Goal: Check status: Check status

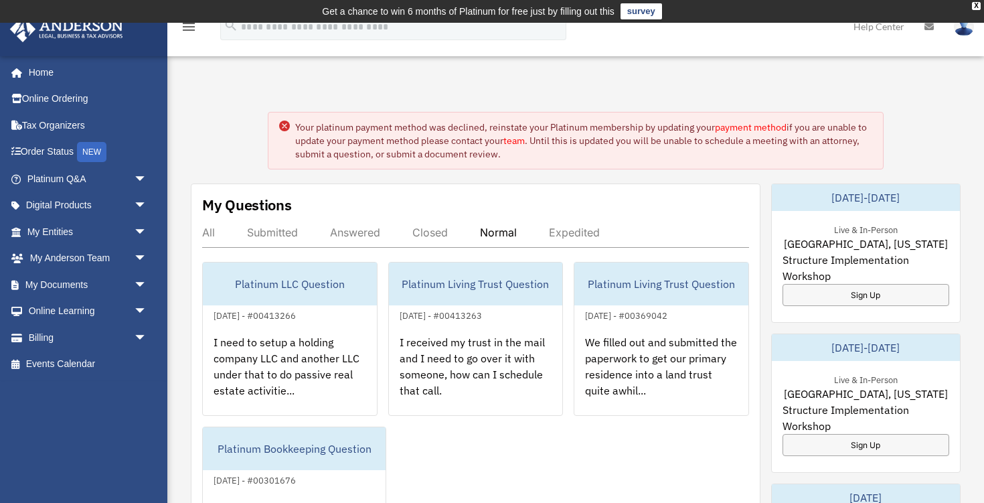
scroll to position [100, 0]
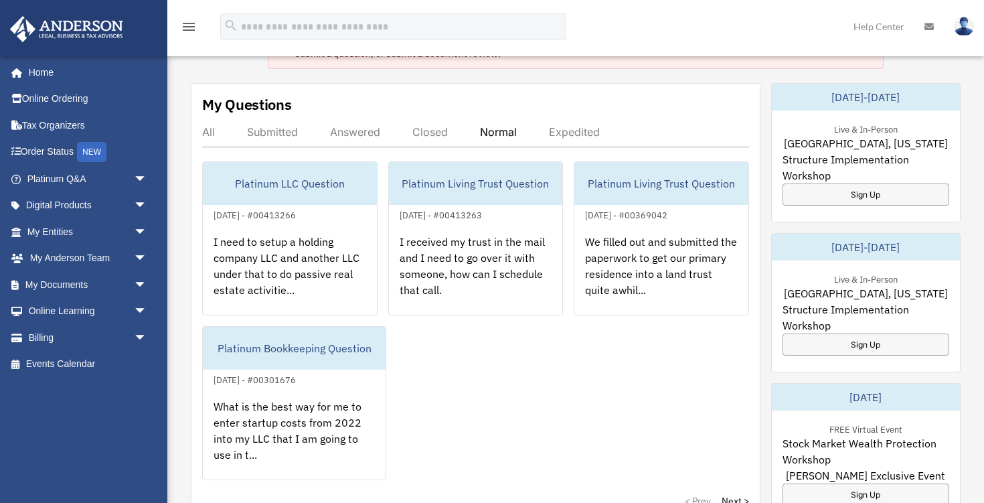
click at [569, 129] on div "Expedited" at bounding box center [574, 131] width 51 height 13
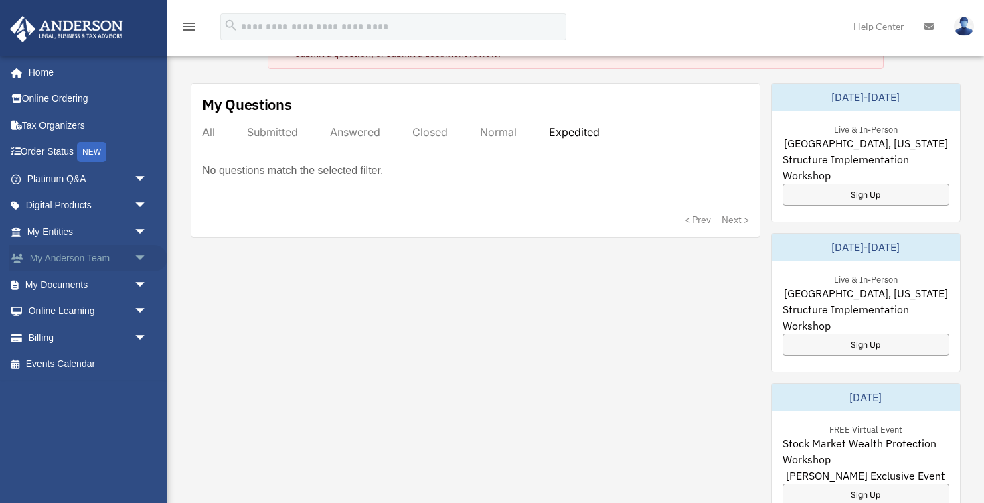
click at [73, 261] on link "My [PERSON_NAME] Team arrow_drop_down" at bounding box center [88, 258] width 158 height 27
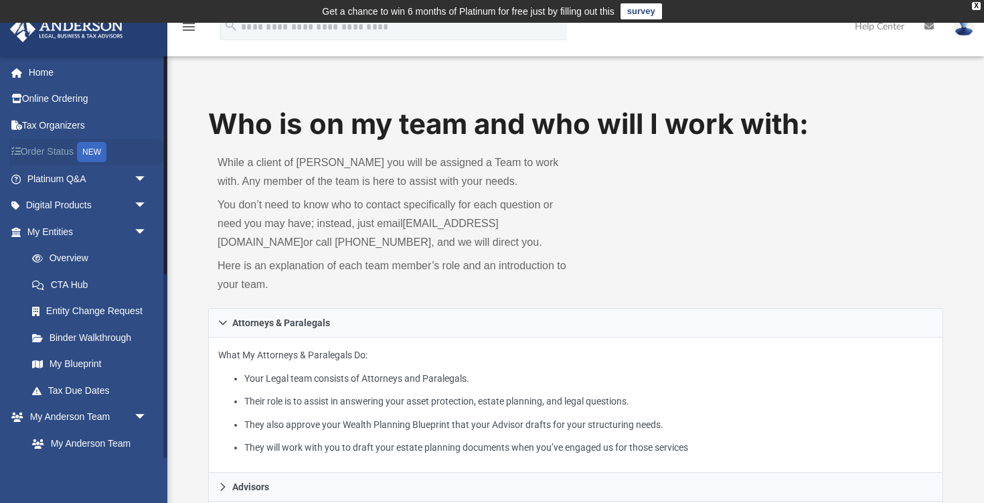
click at [62, 153] on link "Order Status NEW" at bounding box center [88, 152] width 158 height 27
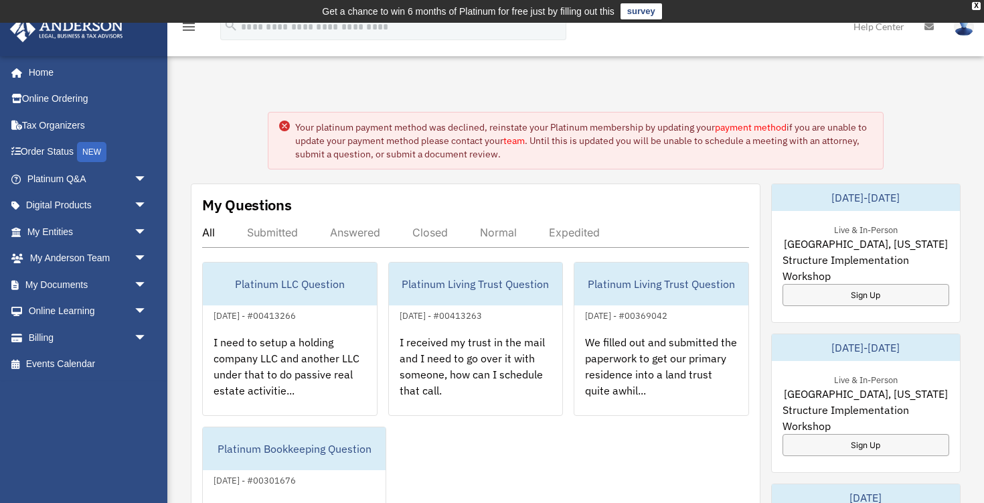
click at [284, 123] on circle at bounding box center [284, 125] width 11 height 11
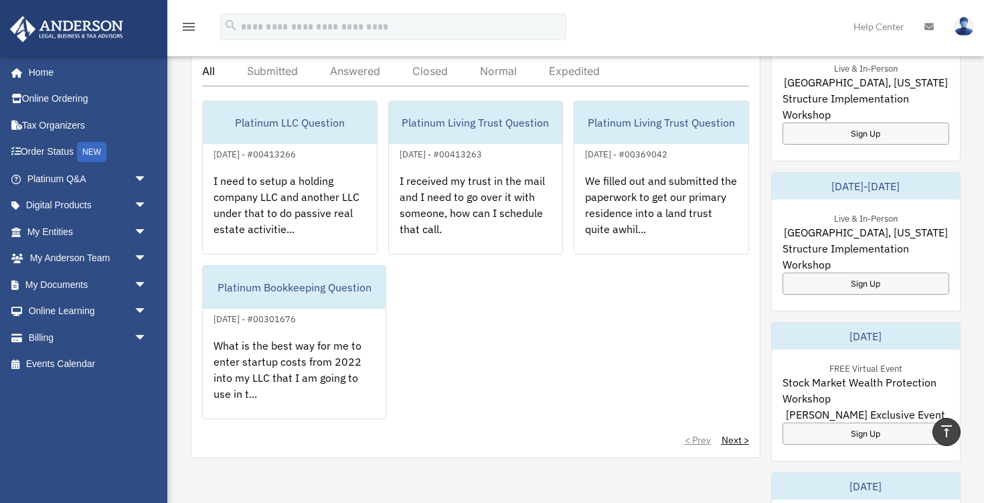
scroll to position [20, 0]
